Goal: Task Accomplishment & Management: Use online tool/utility

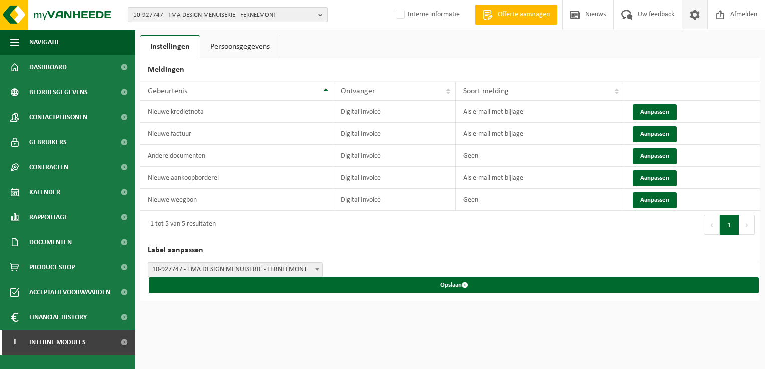
click at [155, 13] on span "10-927747 - TMA DESIGN MENUISERIE - FERNELMONT" at bounding box center [223, 15] width 181 height 15
paste input "10-898097"
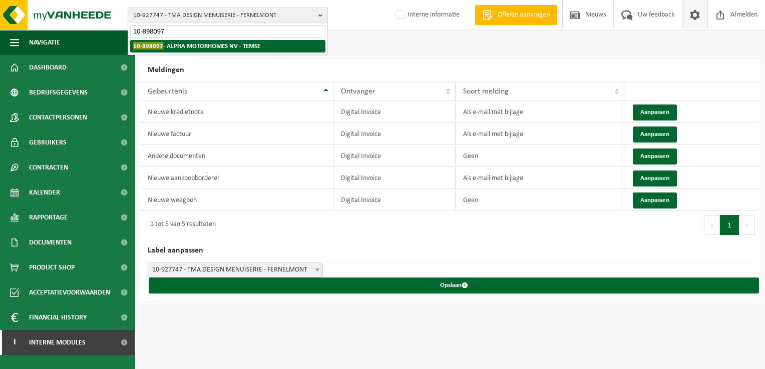
type input "10-898097"
click at [189, 47] on strong "10-898097 - ALPHA MOTORHOMES NV - TEMSE" at bounding box center [196, 46] width 127 height 8
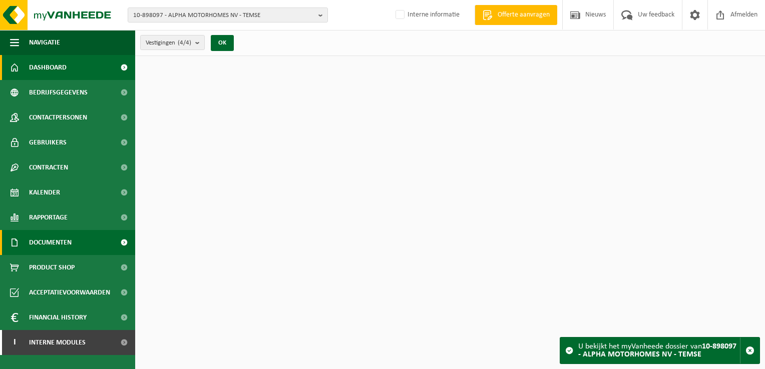
click at [77, 239] on link "Documenten" at bounding box center [67, 242] width 135 height 25
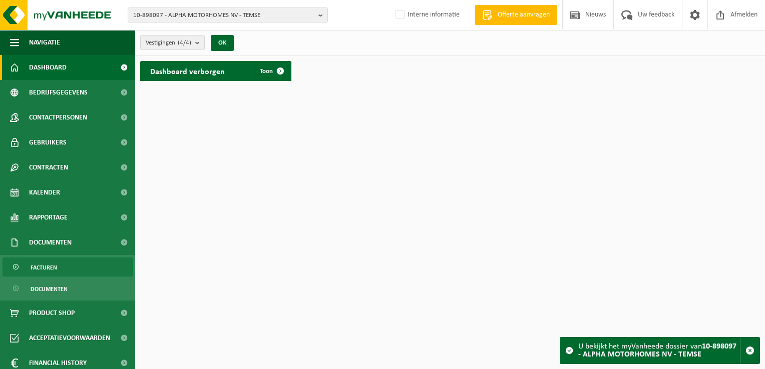
click at [36, 273] on span "Facturen" at bounding box center [44, 267] width 27 height 19
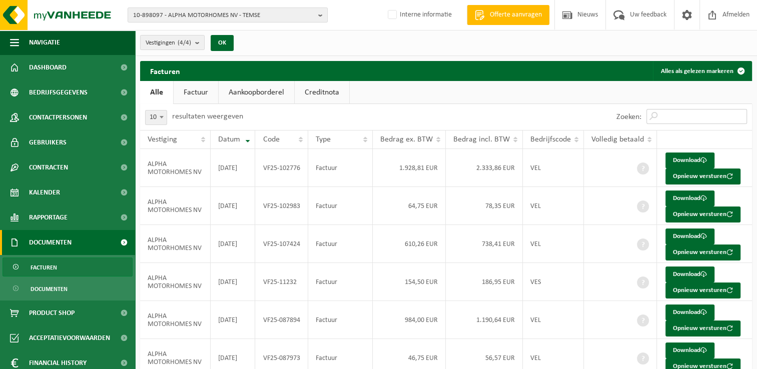
click at [685, 116] on input "Zoeken:" at bounding box center [697, 116] width 101 height 15
paste input "• VF25-060263"
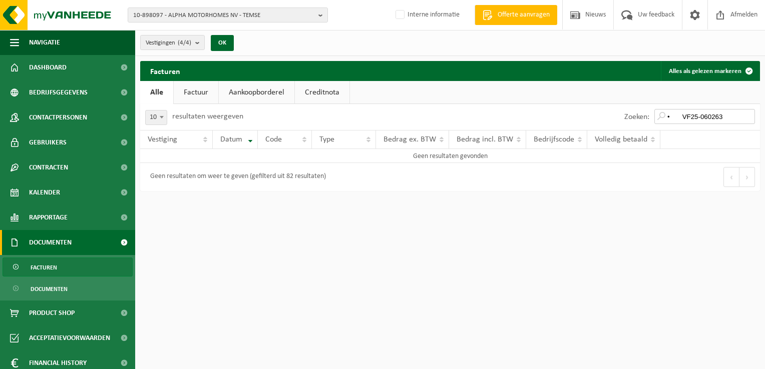
drag, startPoint x: 685, startPoint y: 115, endPoint x: 680, endPoint y: 101, distance: 14.9
click at [684, 113] on input "• VF25-060263" at bounding box center [704, 116] width 101 height 15
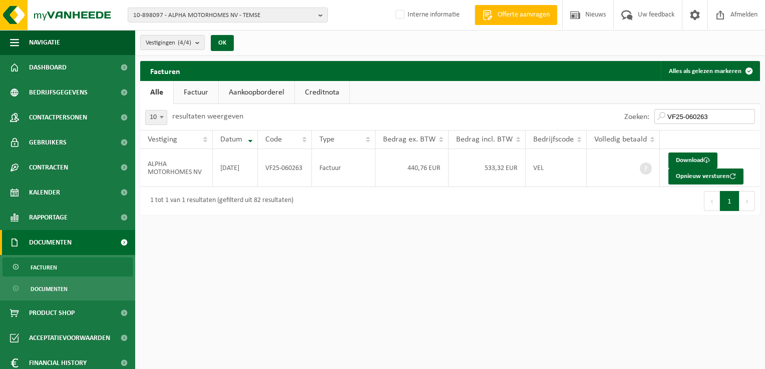
click at [718, 120] on input "VF25-060263" at bounding box center [704, 116] width 101 height 15
click at [707, 119] on input "VF25-060263" at bounding box center [704, 116] width 101 height 15
drag, startPoint x: 717, startPoint y: 117, endPoint x: 613, endPoint y: 80, distance: 110.9
click at [613, 80] on div "Facturen Alles als gelezen markeren Even geduld. Door de grote hoeveelheid gege…" at bounding box center [450, 140] width 630 height 159
paste input "76459"
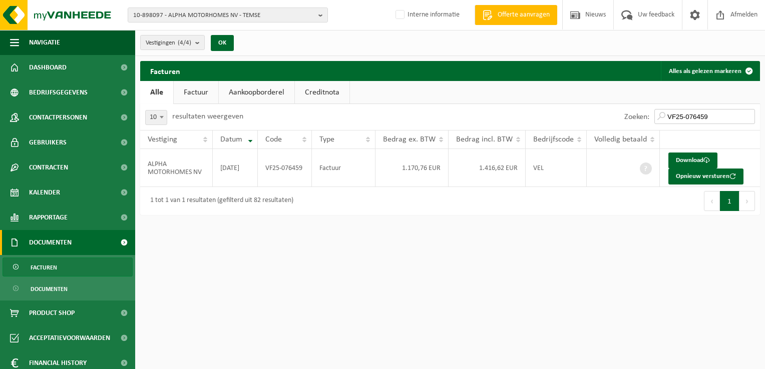
type input "VF25-076459"
click at [56, 269] on span "Facturen" at bounding box center [44, 267] width 27 height 19
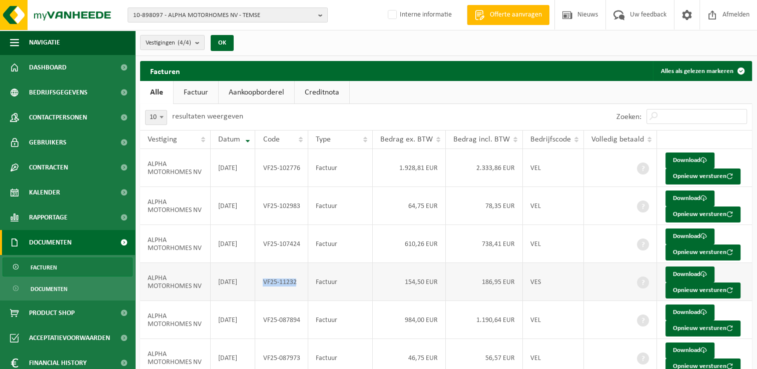
drag, startPoint x: 301, startPoint y: 285, endPoint x: 265, endPoint y: 281, distance: 36.7
click at [265, 281] on td "VF25-11232" at bounding box center [281, 282] width 53 height 38
copy td "VF25-11232"
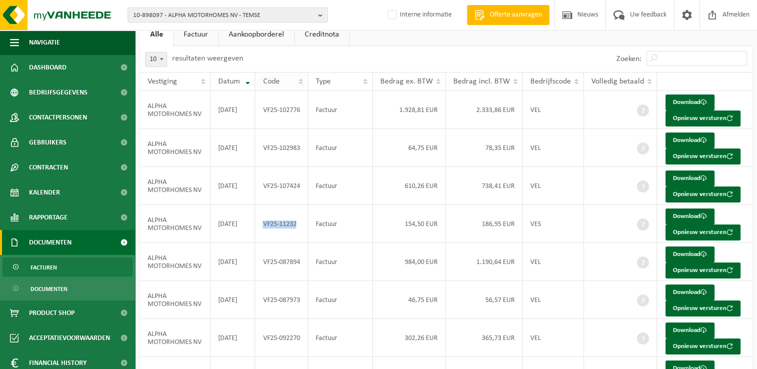
scroll to position [44, 0]
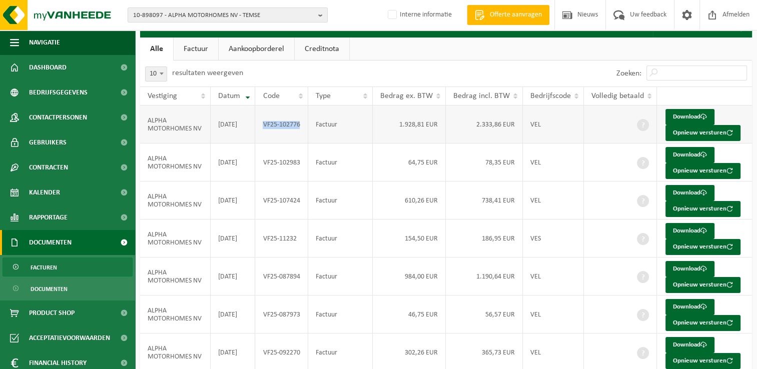
drag, startPoint x: 263, startPoint y: 127, endPoint x: 301, endPoint y: 128, distance: 38.1
click at [301, 128] on td "VF25-102776" at bounding box center [281, 125] width 53 height 38
copy td "VF25-102776"
click at [266, 320] on td "VF25-087973" at bounding box center [281, 315] width 53 height 38
drag, startPoint x: 264, startPoint y: 314, endPoint x: 300, endPoint y: 314, distance: 36.0
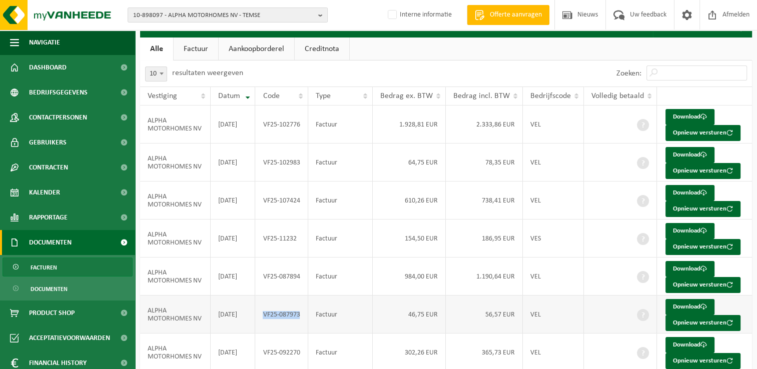
click at [300, 314] on td "VF25-087973" at bounding box center [281, 315] width 53 height 38
copy td "VF25-087973"
